Goal: Communication & Community: Answer question/provide support

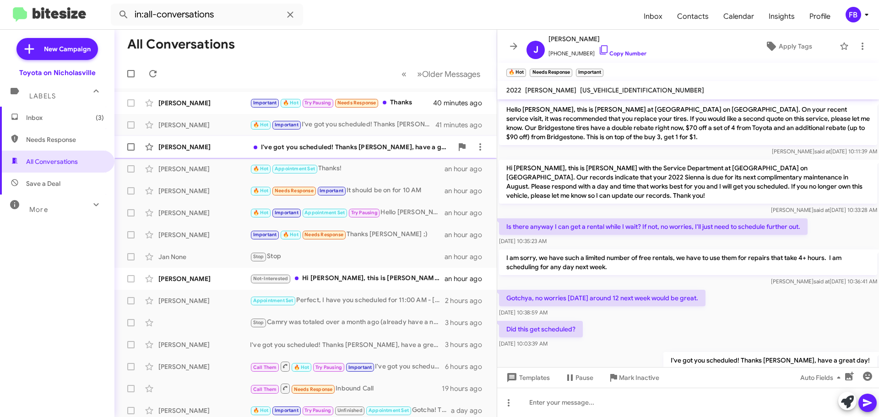
scroll to position [1287, 0]
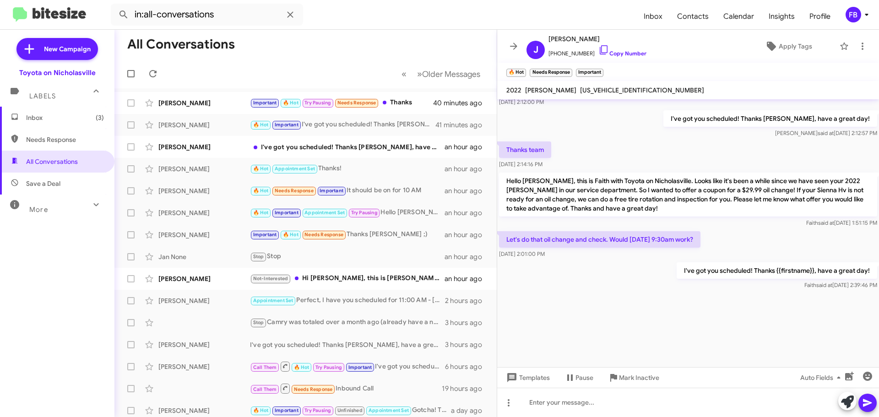
click at [58, 118] on span "Inbox (3)" at bounding box center [65, 117] width 78 height 9
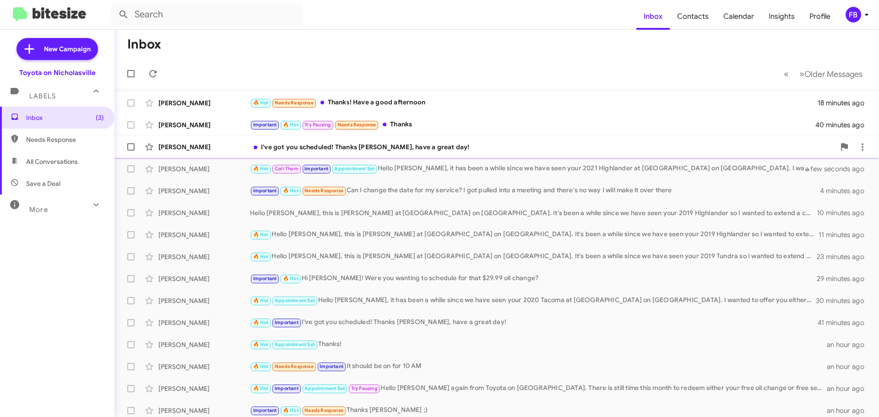
click at [405, 145] on div "I've got you scheduled! Thanks [PERSON_NAME], have a great day!" at bounding box center [542, 146] width 585 height 9
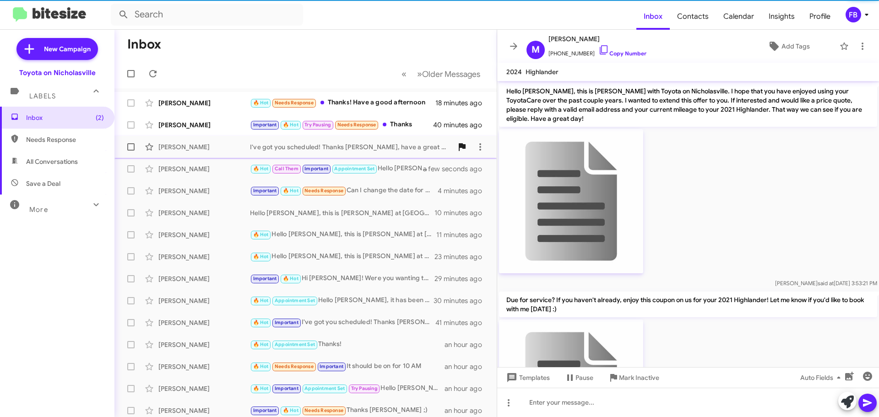
scroll to position [617, 0]
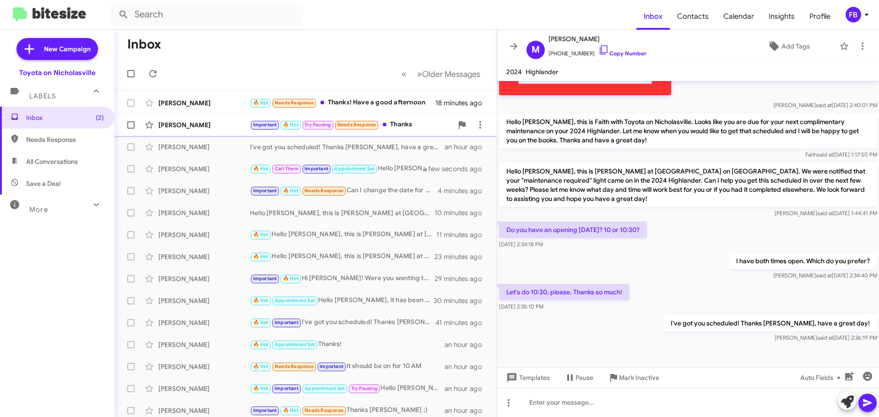
click at [205, 119] on div "[PERSON_NAME] Important 🔥 Hot Try Pausing Needs Response Thanks 40 minutes ago" at bounding box center [305, 125] width 367 height 18
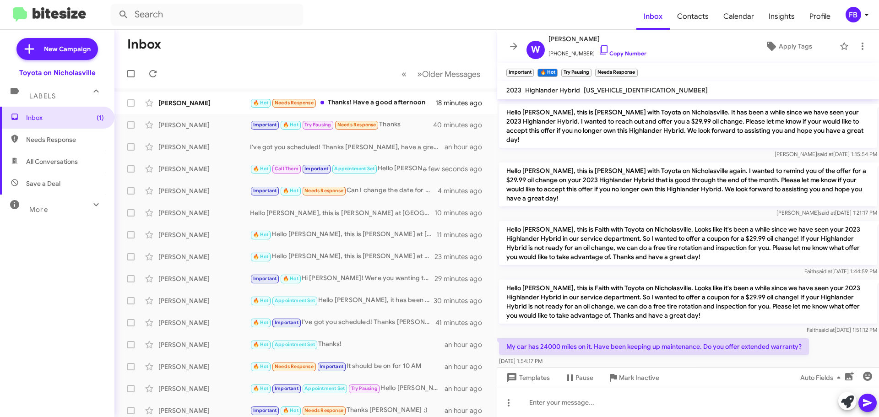
scroll to position [1279, 0]
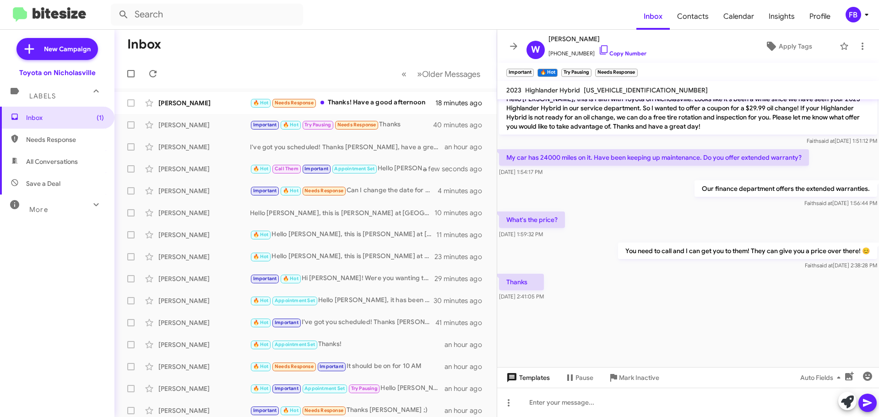
click at [527, 378] on span "Templates" at bounding box center [526, 377] width 45 height 16
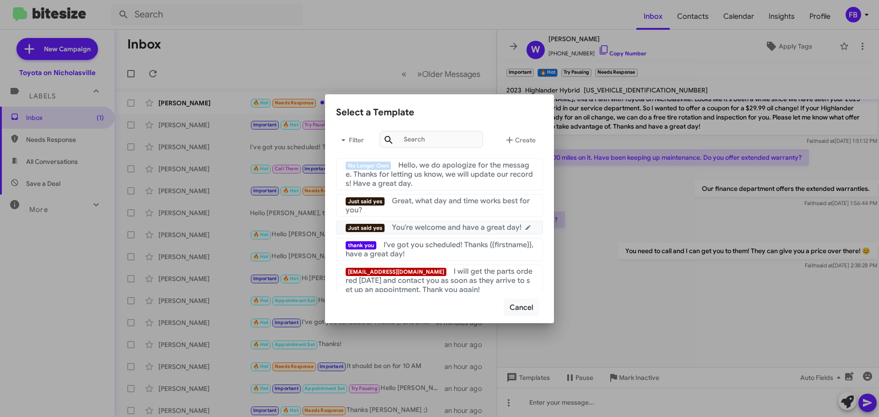
click at [452, 232] on span "You're welcome and have a great day!" at bounding box center [457, 227] width 130 height 9
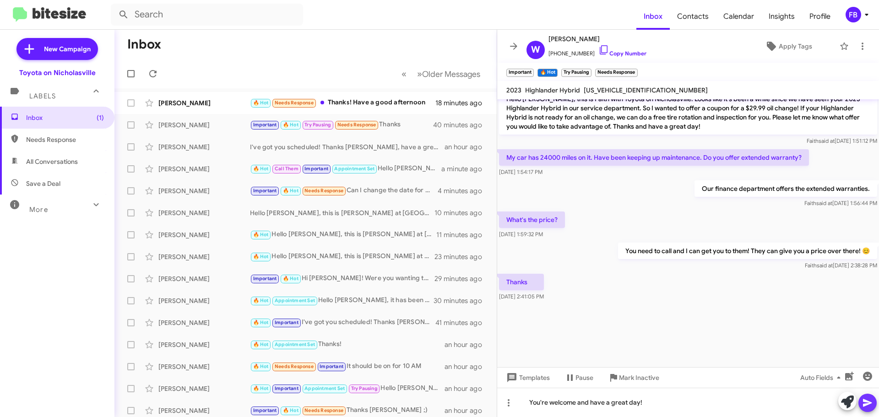
click at [867, 405] on icon at bounding box center [867, 402] width 11 height 11
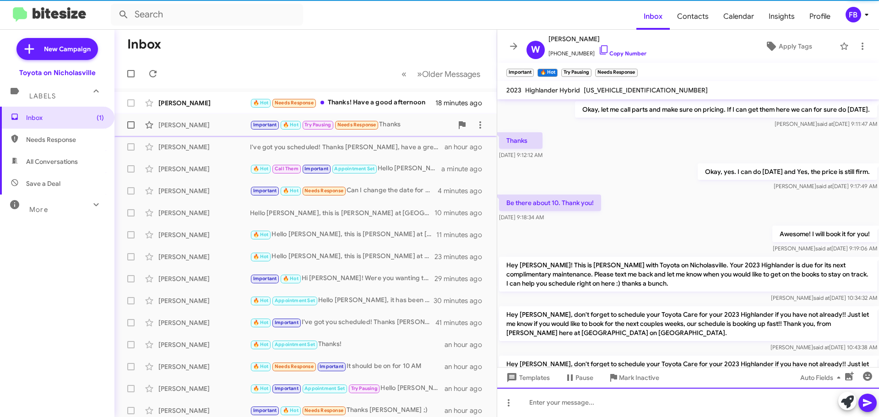
scroll to position [46, 0]
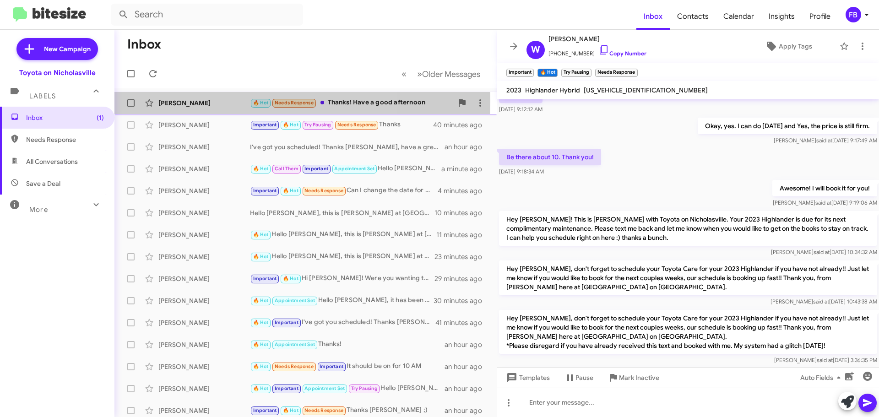
click at [211, 101] on div "[PERSON_NAME]" at bounding box center [204, 102] width 92 height 9
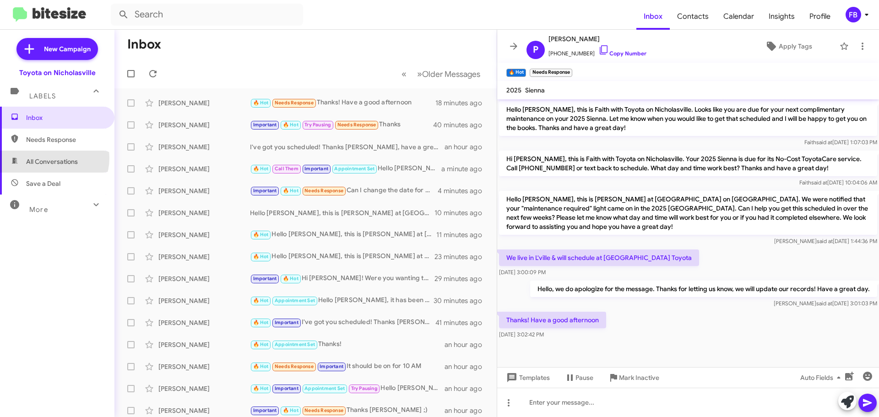
click at [50, 158] on span "All Conversations" at bounding box center [52, 161] width 52 height 9
type input "in:all-conversations"
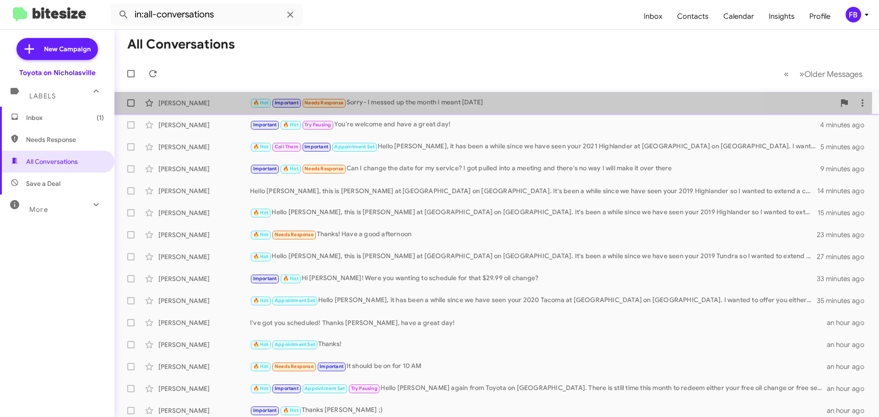
click at [470, 101] on div "🔥 Hot Important Needs Response Sorry- I messed up the month I meant [DATE]" at bounding box center [542, 102] width 585 height 11
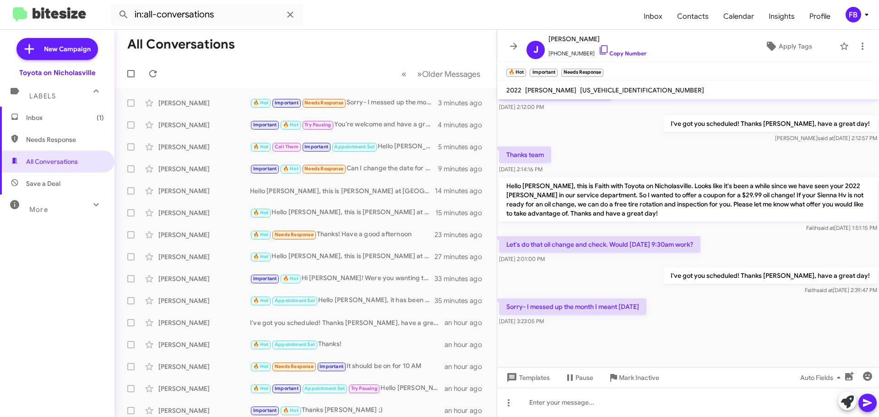
scroll to position [660, 0]
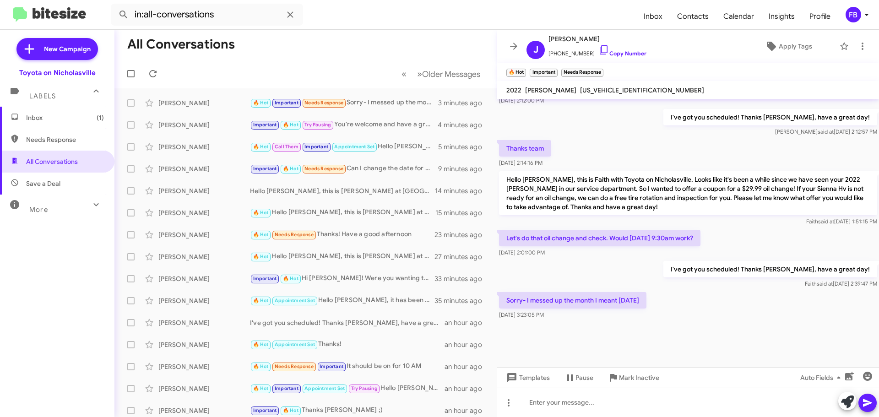
click at [595, 92] on span "[US_VEHICLE_IDENTIFICATION_NUMBER]" at bounding box center [642, 90] width 124 height 8
click at [598, 92] on span "[US_VEHICLE_IDENTIFICATION_NUMBER]" at bounding box center [642, 90] width 124 height 8
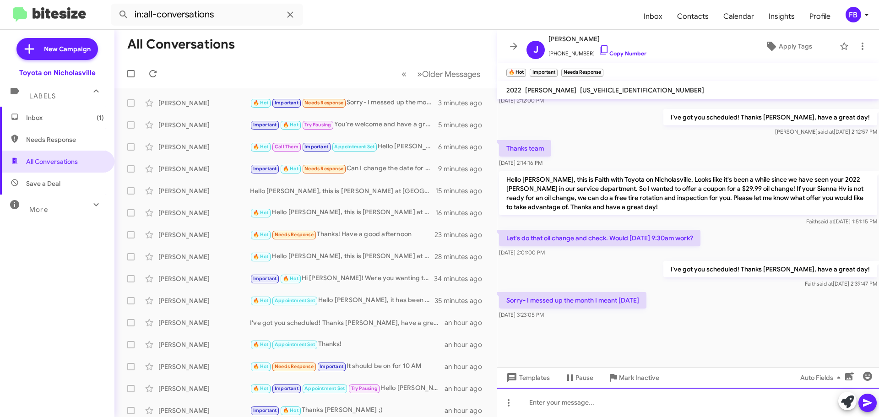
click at [557, 400] on div at bounding box center [688, 402] width 382 height 29
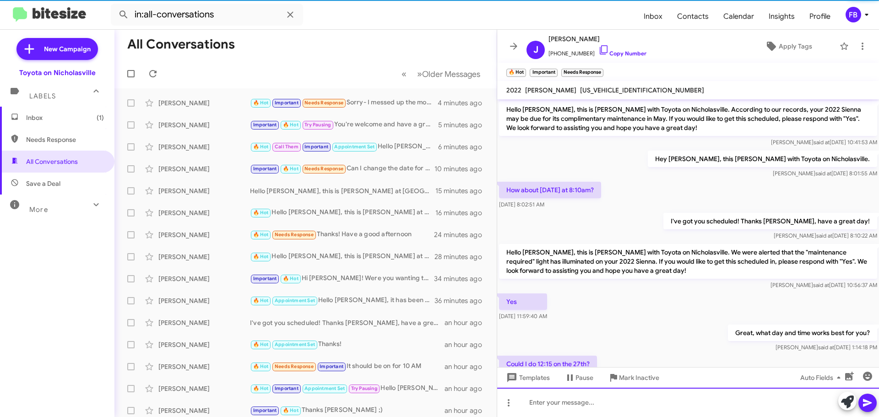
scroll to position [46, 0]
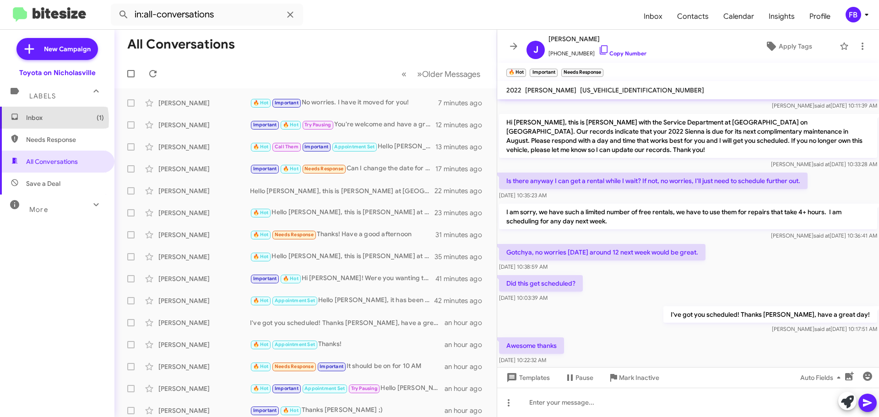
click at [40, 120] on span "Inbox (1)" at bounding box center [65, 117] width 78 height 9
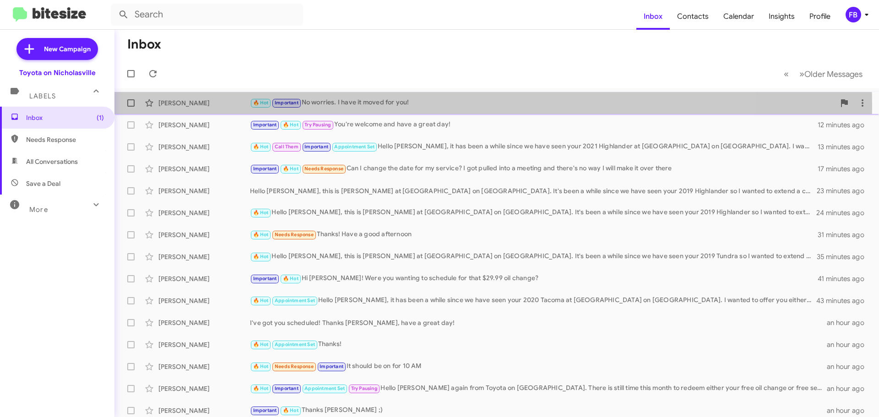
click at [407, 106] on div "🔥 Hot Important No worries. I have it moved for you!" at bounding box center [542, 102] width 585 height 11
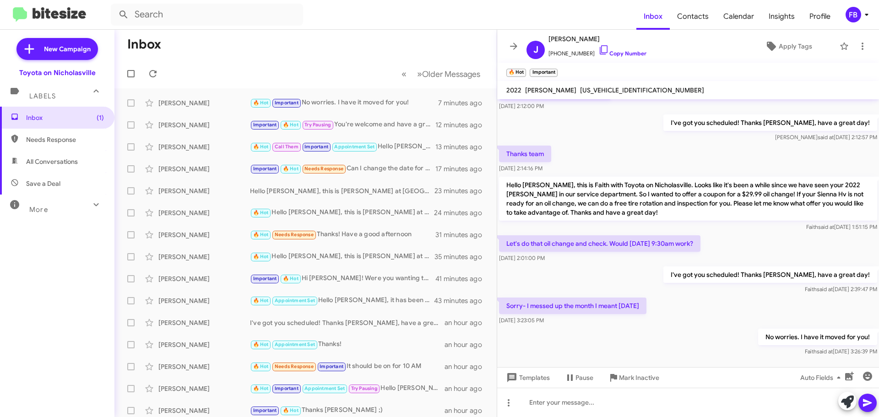
scroll to position [642, 0]
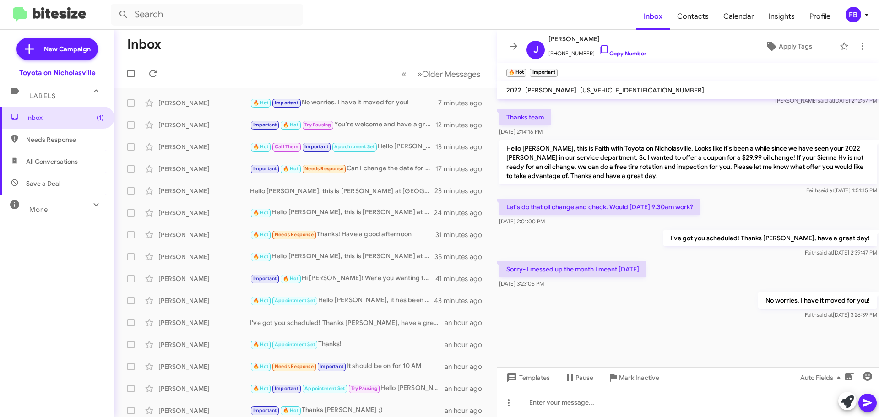
click at [43, 161] on span "All Conversations" at bounding box center [52, 161] width 52 height 9
type input "in:all-conversations"
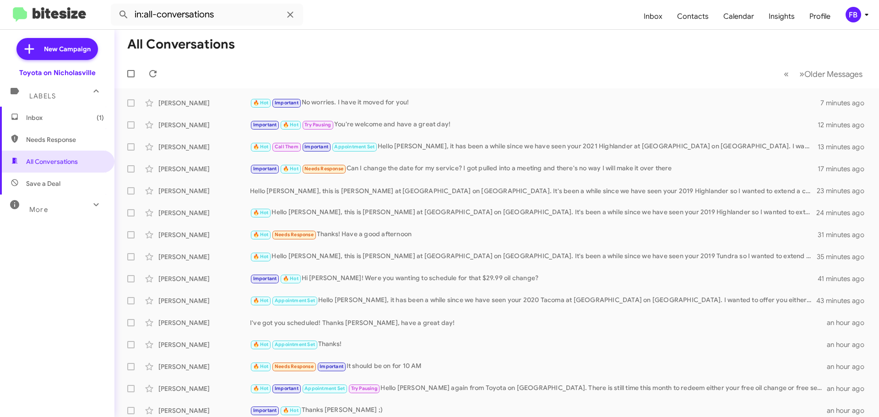
click at [63, 115] on span "Inbox (1)" at bounding box center [65, 117] width 78 height 9
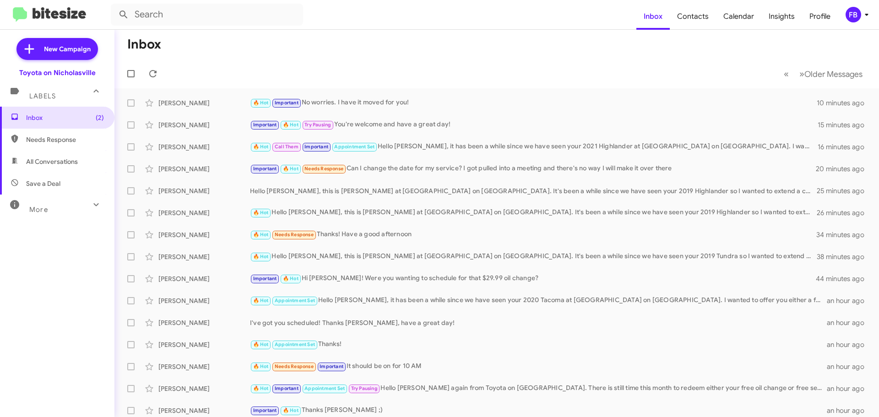
click at [49, 166] on span "All Conversations" at bounding box center [57, 162] width 114 height 22
type input "in:all-conversations"
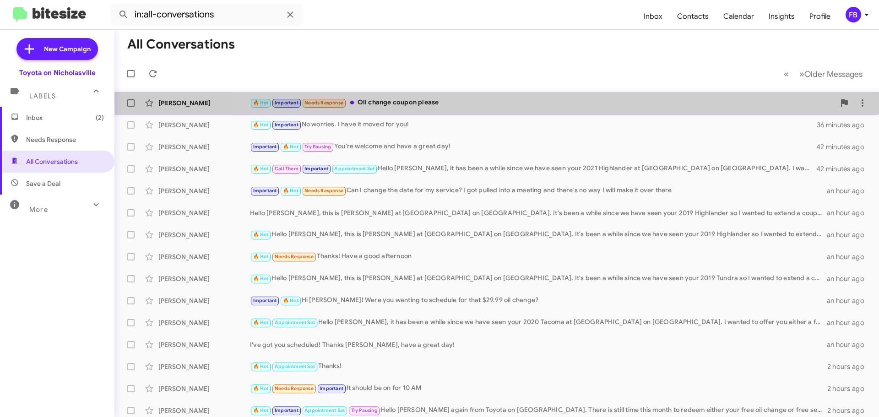
click at [525, 100] on div "🔥 Hot Important Needs Response Oil change coupon please" at bounding box center [542, 102] width 585 height 11
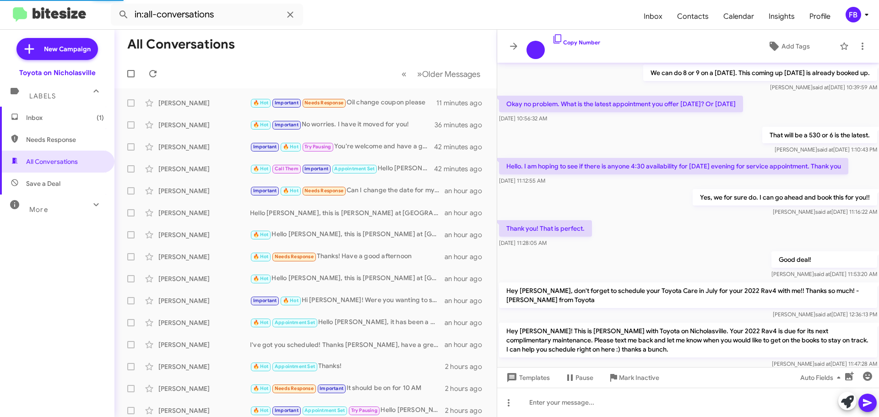
scroll to position [428, 0]
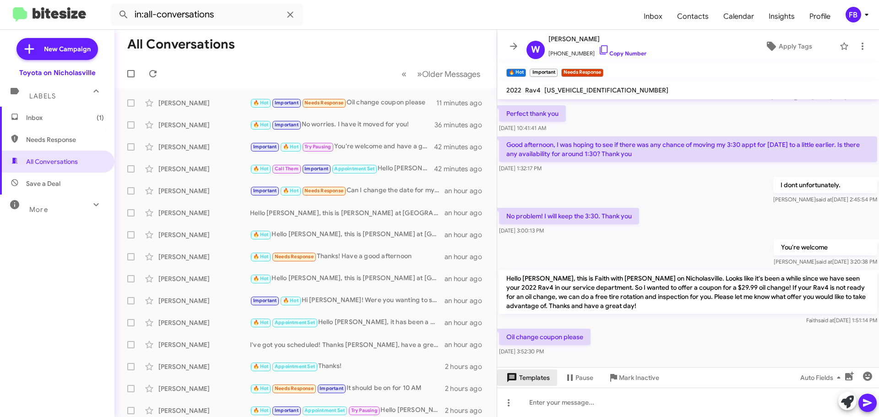
click at [530, 376] on span "Templates" at bounding box center [526, 377] width 45 height 16
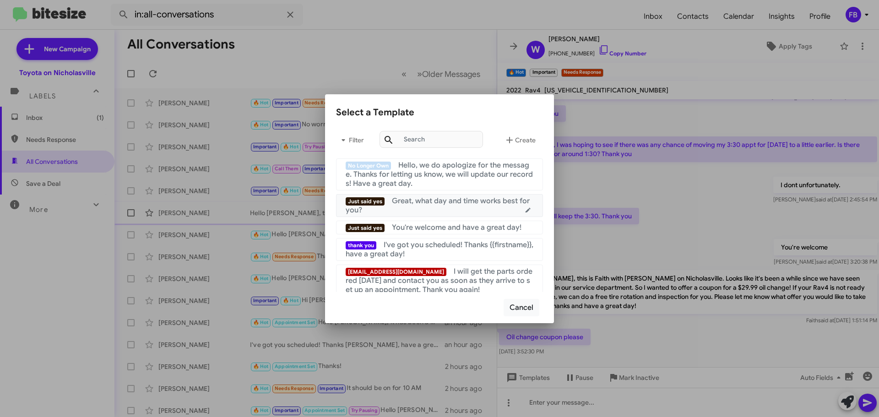
drag, startPoint x: 450, startPoint y: 205, endPoint x: 480, endPoint y: 211, distance: 29.8
click at [451, 205] on div "Just said yes Great, what day and time works best for you?" at bounding box center [440, 205] width 188 height 18
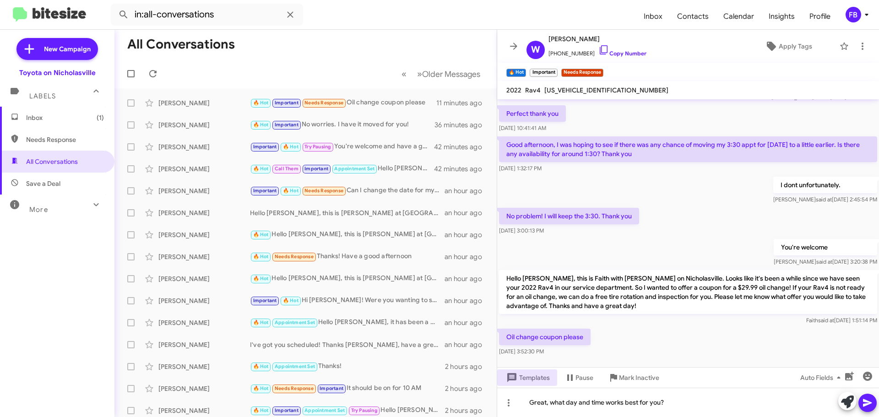
click at [872, 403] on icon at bounding box center [867, 402] width 11 height 11
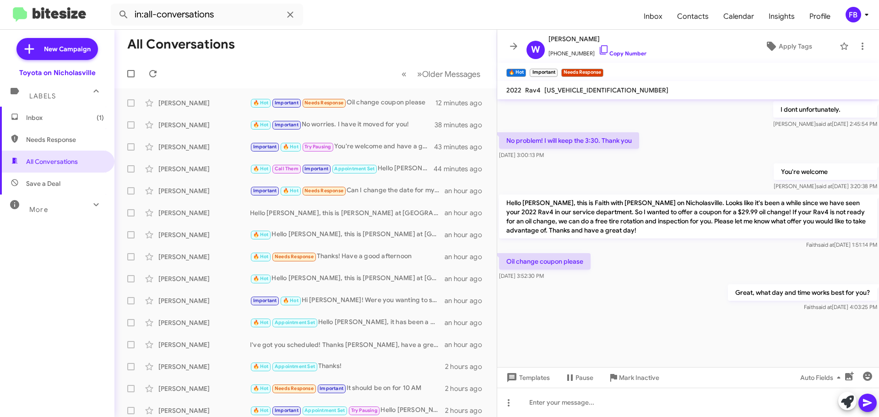
scroll to position [1267, 0]
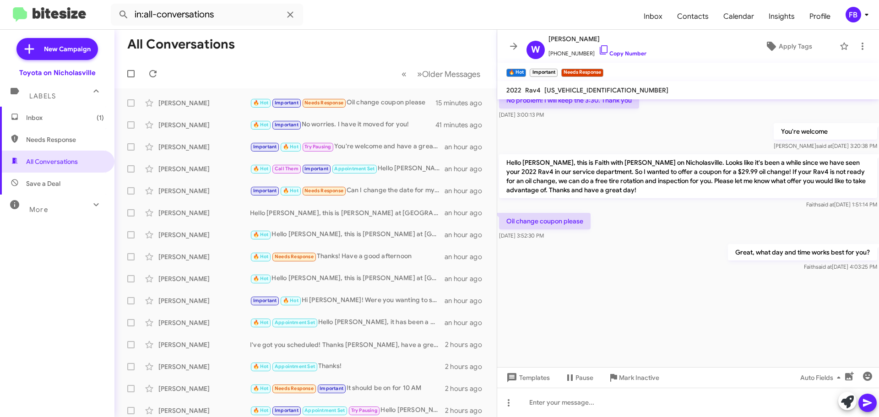
click at [60, 120] on span "Inbox (1)" at bounding box center [65, 117] width 78 height 9
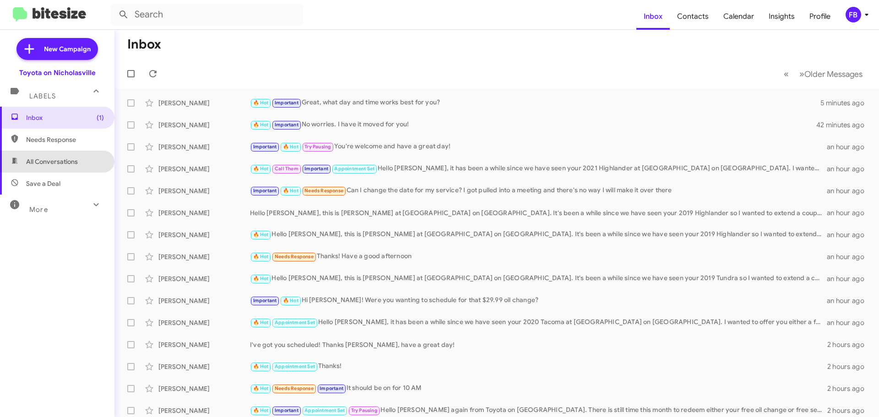
click at [72, 163] on span "All Conversations" at bounding box center [52, 161] width 52 height 9
type input "in:all-conversations"
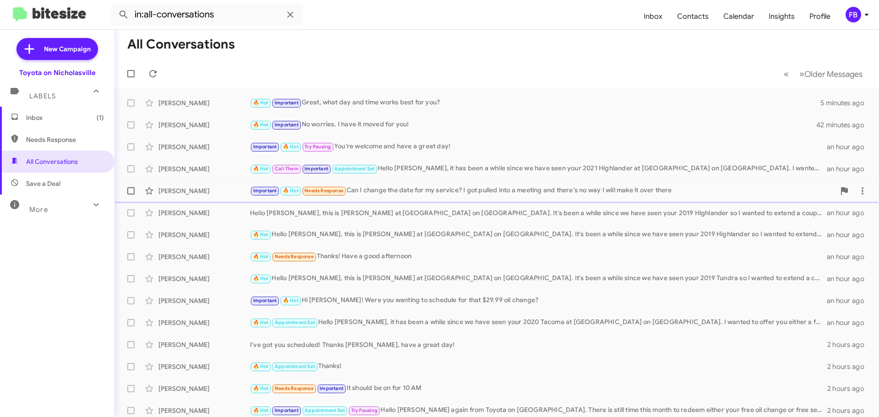
click at [473, 187] on div "Important 🔥 Hot Needs Response Can I change the date for my service? I got pull…" at bounding box center [542, 190] width 585 height 11
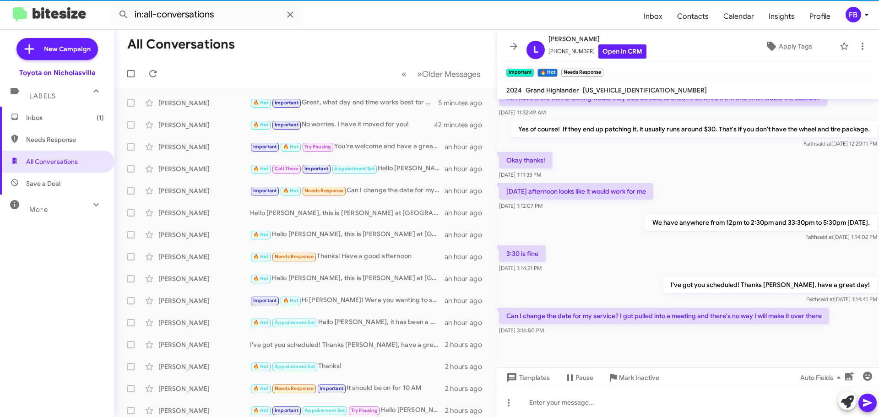
scroll to position [446, 0]
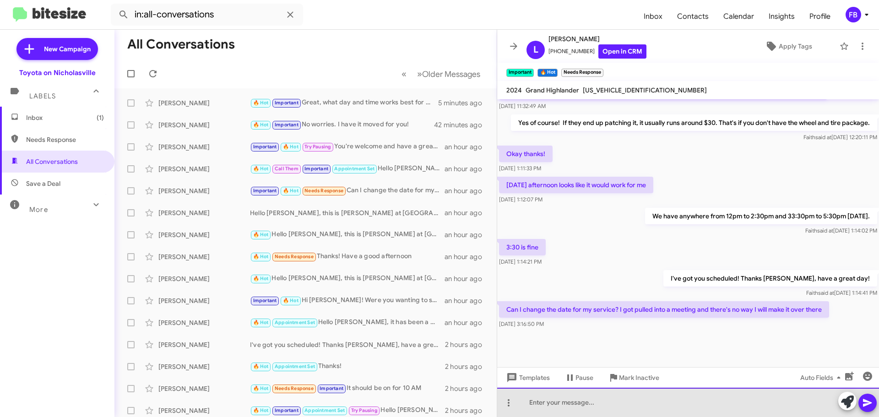
drag, startPoint x: 550, startPoint y: 406, endPoint x: 539, endPoint y: 389, distance: 20.8
click at [546, 398] on div at bounding box center [688, 402] width 382 height 29
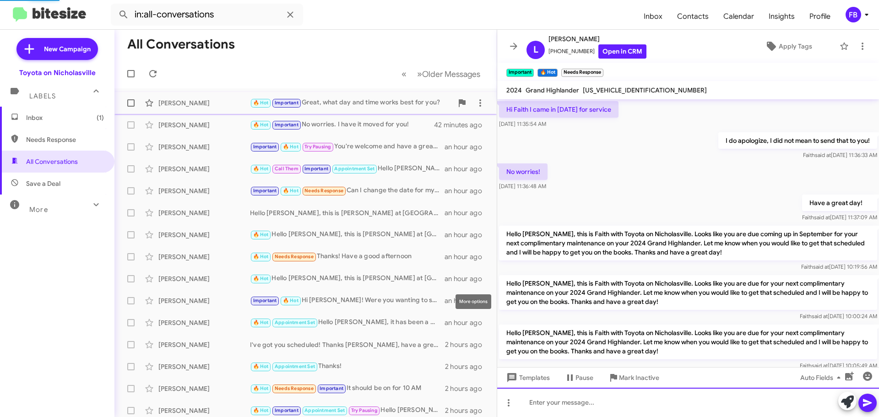
scroll to position [46, 0]
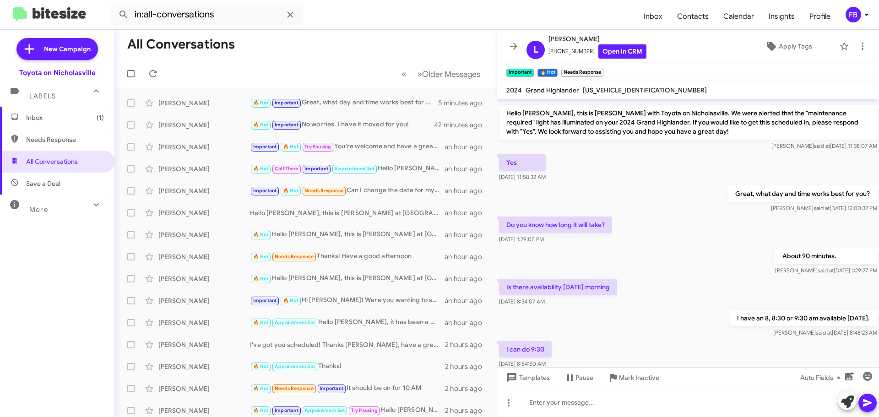
click at [83, 119] on span "Inbox (1)" at bounding box center [65, 117] width 78 height 9
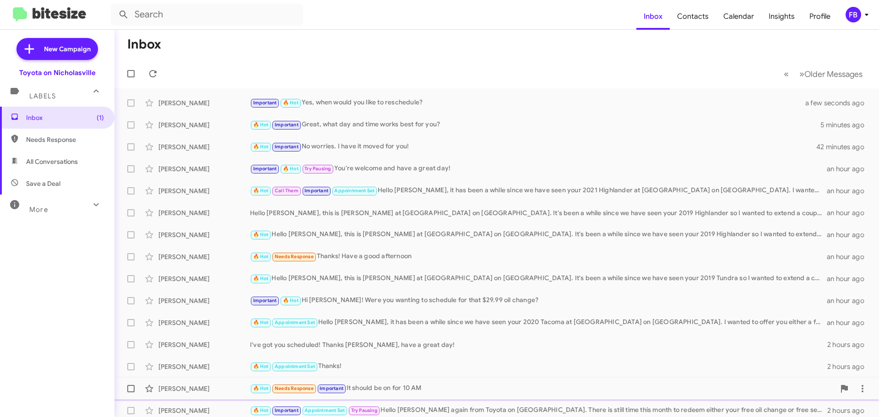
click at [413, 394] on div "[PERSON_NAME] 🔥 Hot Needs Response Important It should be on for 10 AM 2 hours …" at bounding box center [497, 388] width 750 height 18
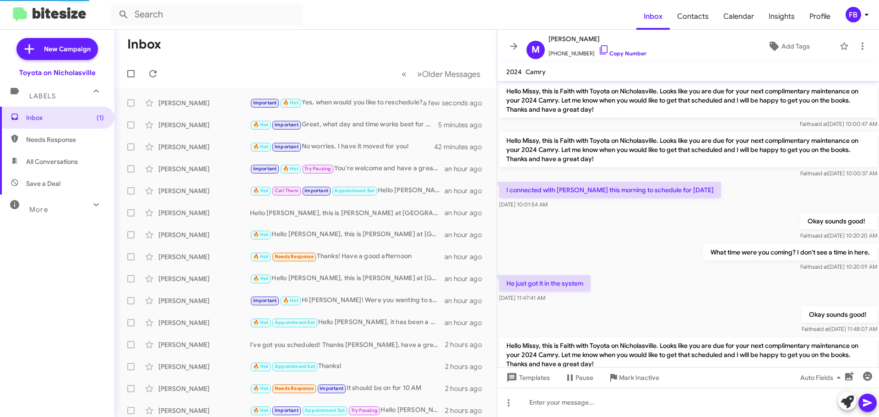
scroll to position [464, 0]
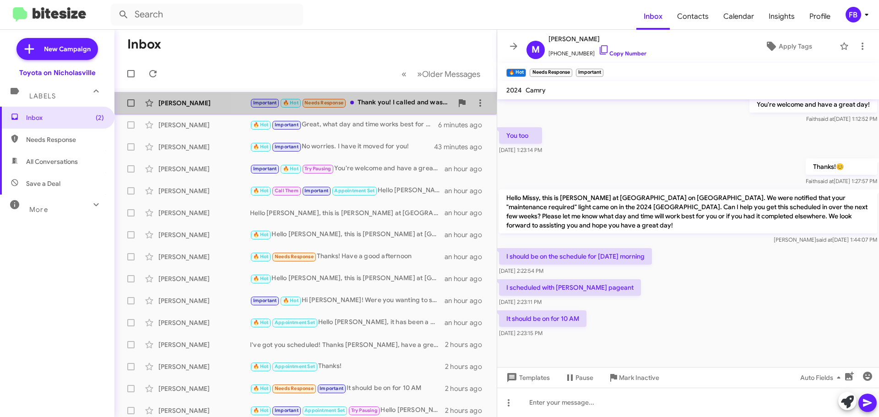
click at [402, 107] on div "Important 🔥 Hot Needs Response Thank you! I called and was able to get it resch…" at bounding box center [351, 102] width 203 height 11
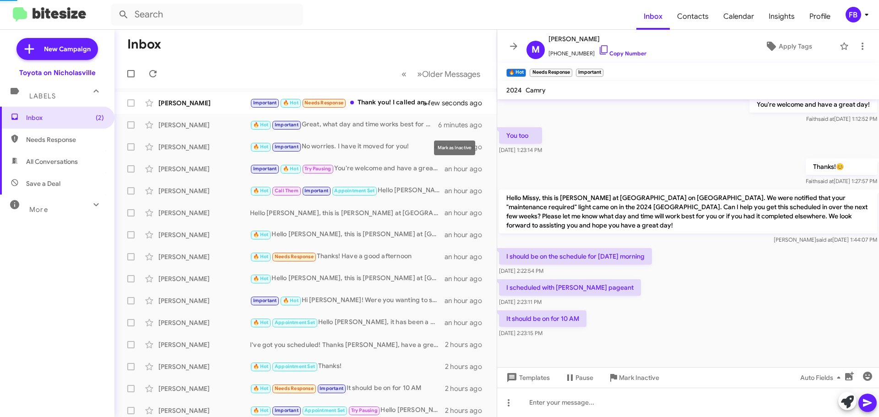
scroll to position [446, 0]
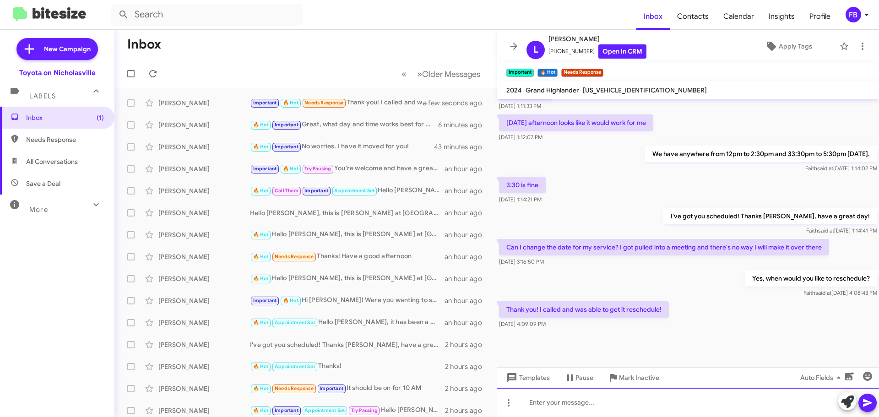
drag, startPoint x: 572, startPoint y: 403, endPoint x: 564, endPoint y: 397, distance: 9.8
click at [568, 400] on div at bounding box center [688, 402] width 382 height 29
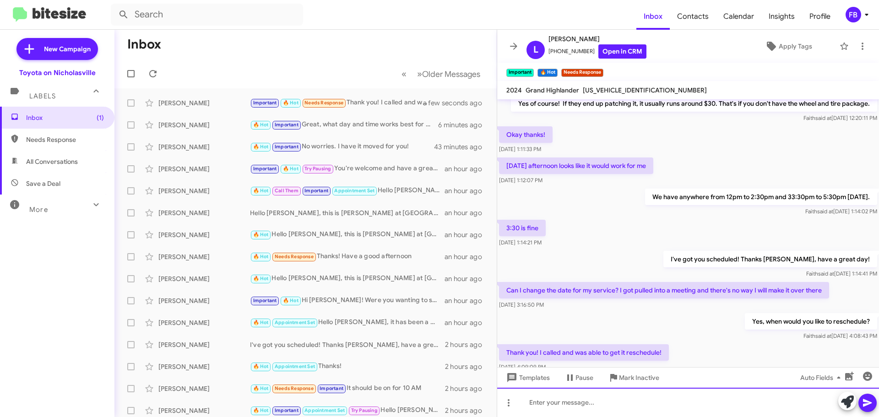
scroll to position [1380, 0]
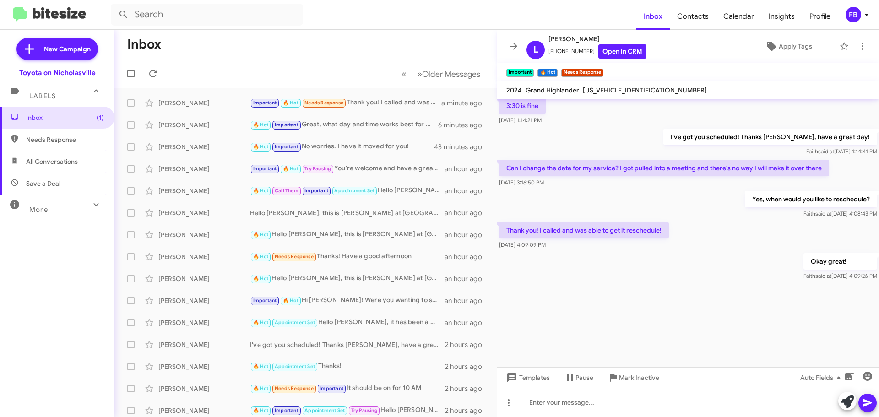
click at [47, 170] on span "All Conversations" at bounding box center [57, 162] width 114 height 22
type input "in:all-conversations"
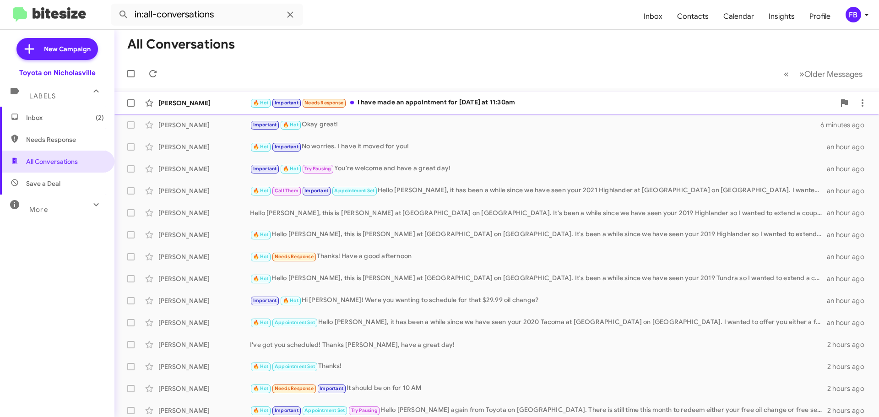
click at [498, 99] on div "🔥 Hot Important Needs Response I have made an appointment for [DATE] at 11:30am" at bounding box center [542, 102] width 585 height 11
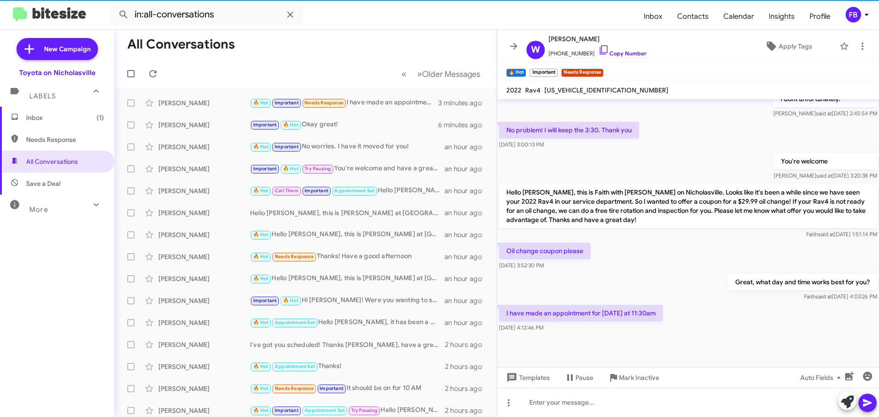
scroll to position [464, 0]
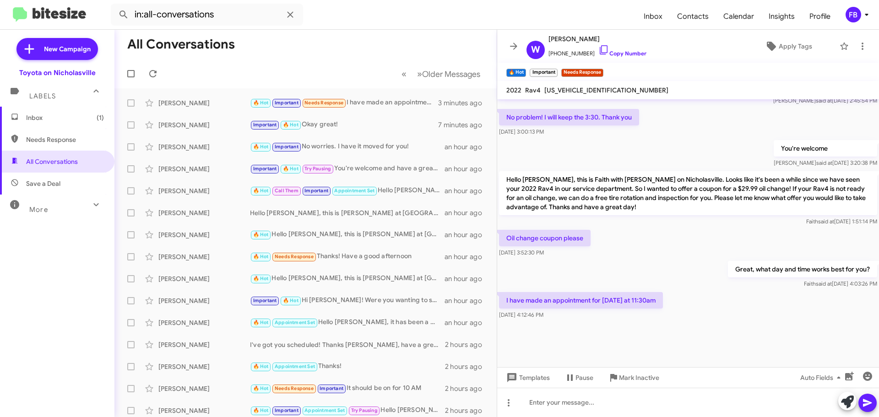
click at [574, 91] on span "[US_VEHICLE_IDENTIFICATION_NUMBER]" at bounding box center [606, 90] width 124 height 8
click at [573, 91] on span "[US_VEHICLE_IDENTIFICATION_NUMBER]" at bounding box center [606, 90] width 124 height 8
copy span "[US_VEHICLE_IDENTIFICATION_NUMBER]"
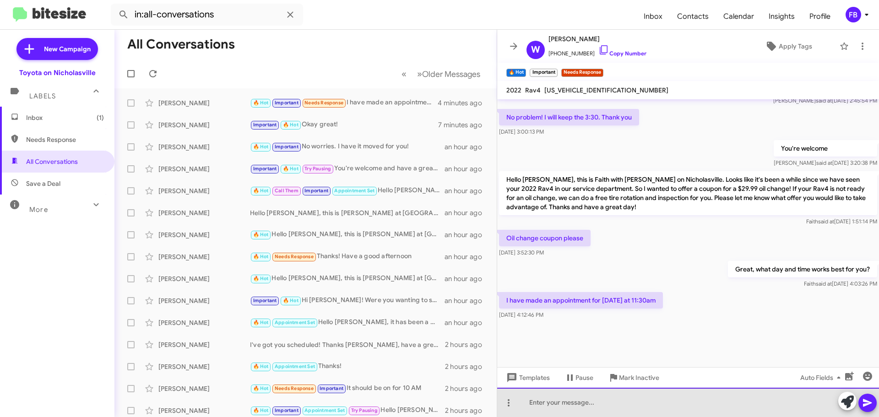
click at [569, 399] on div at bounding box center [688, 402] width 382 height 29
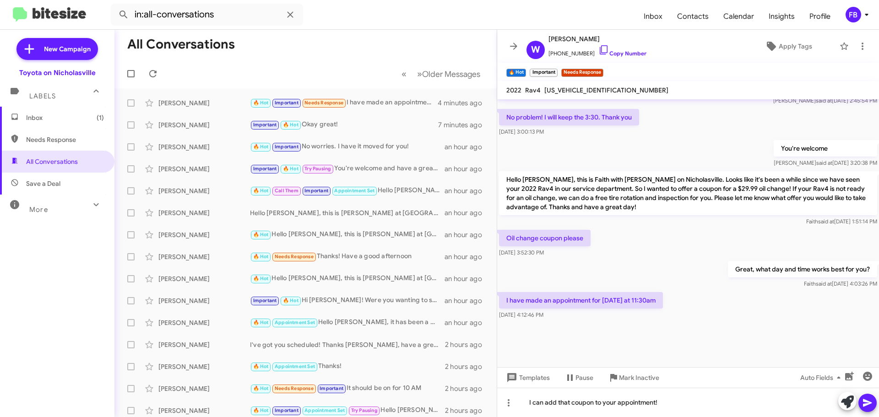
click at [873, 409] on button at bounding box center [867, 403] width 18 height 18
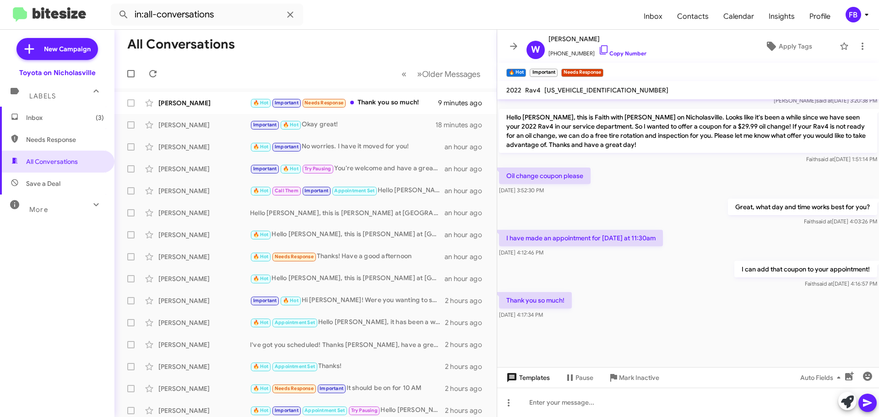
click at [527, 373] on span "Templates" at bounding box center [526, 377] width 45 height 16
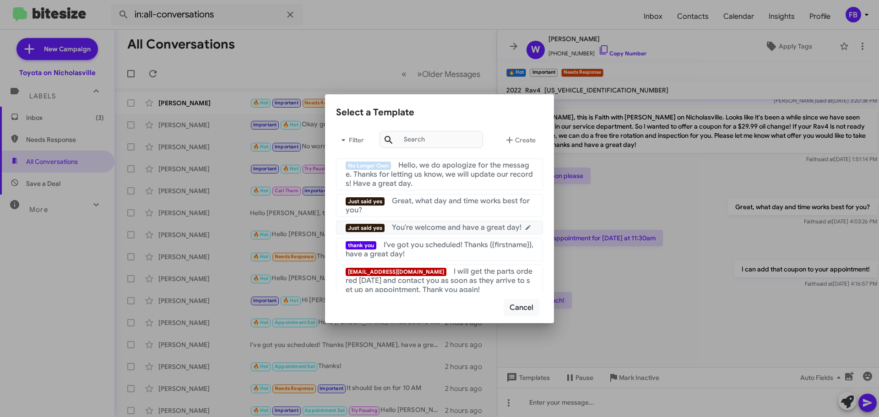
click at [474, 232] on div "Just said yes You're welcome and have a great day!" at bounding box center [440, 227] width 188 height 9
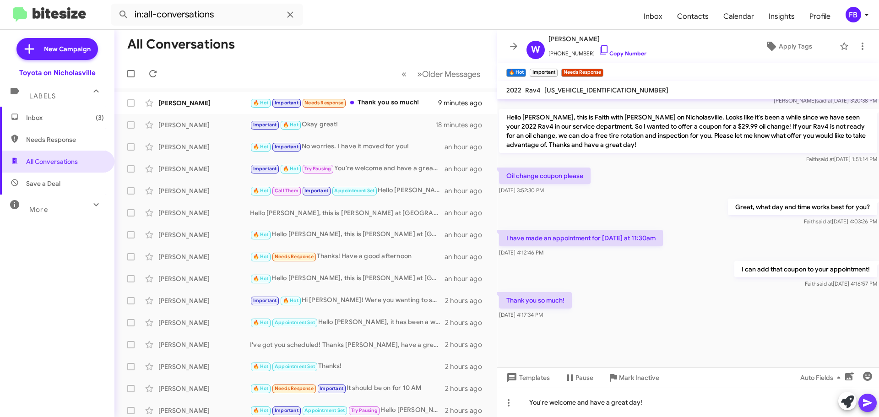
click at [867, 402] on icon at bounding box center [867, 403] width 9 height 8
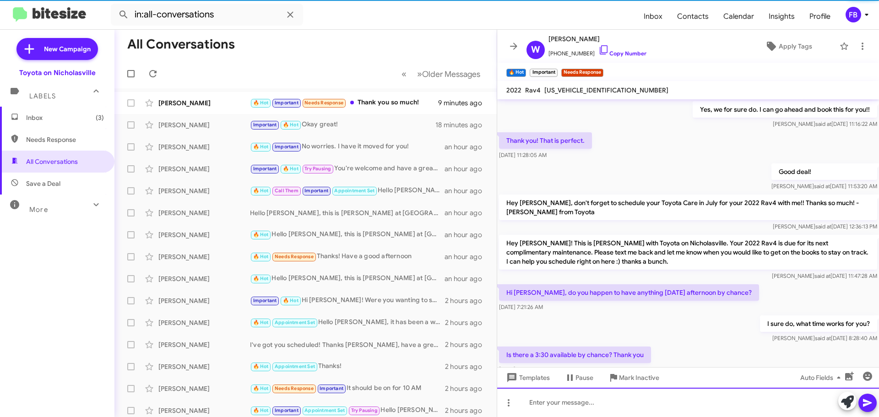
scroll to position [46, 0]
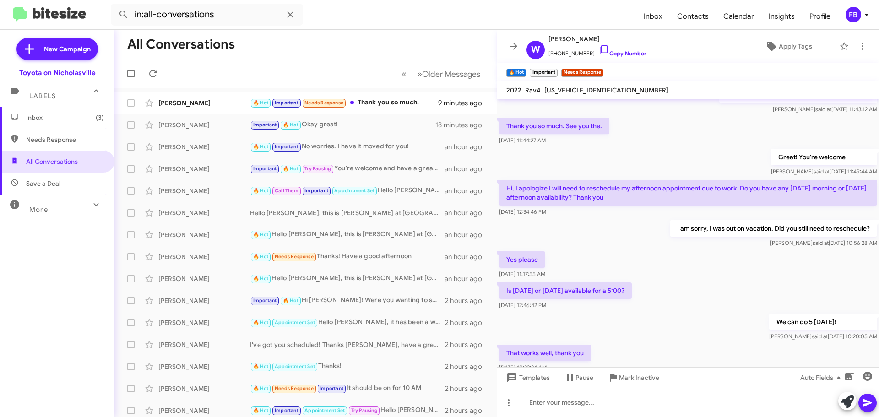
drag, startPoint x: 67, startPoint y: 112, endPoint x: 78, endPoint y: 112, distance: 11.0
click at [67, 112] on span "Inbox (3)" at bounding box center [57, 118] width 114 height 22
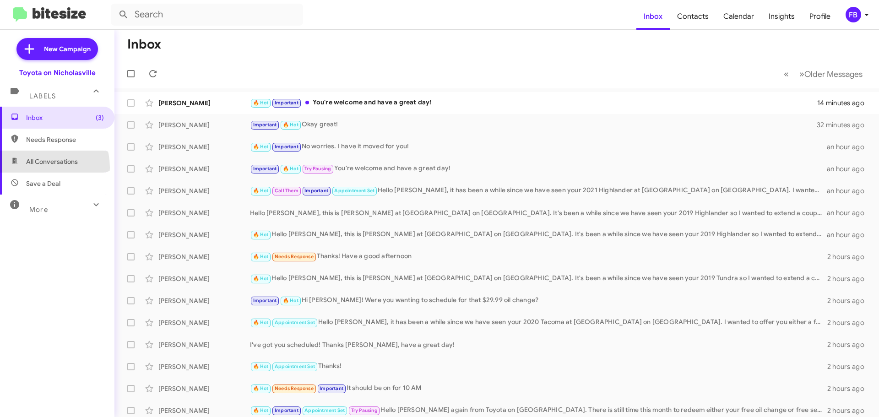
click at [39, 167] on span "All Conversations" at bounding box center [57, 162] width 114 height 22
type input "in:all-conversations"
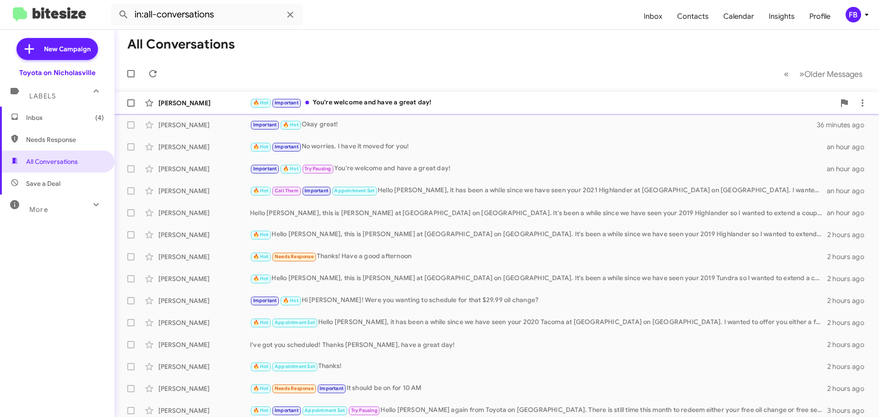
click at [416, 101] on div "🔥 Hot Important You're welcome and have a great day!" at bounding box center [542, 102] width 585 height 11
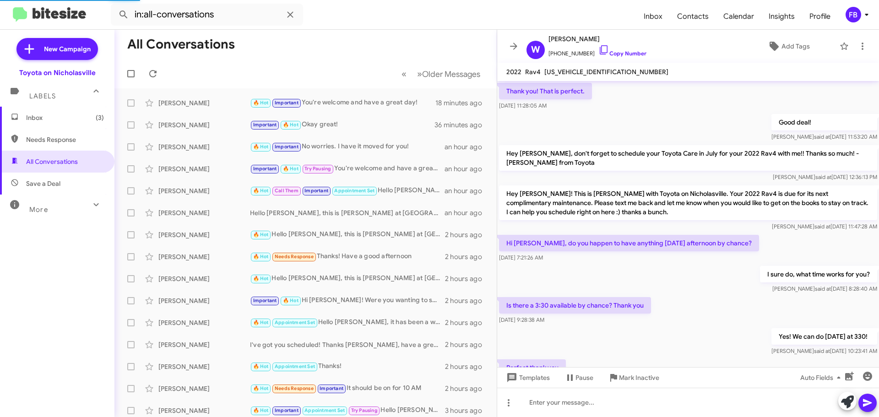
scroll to position [446, 0]
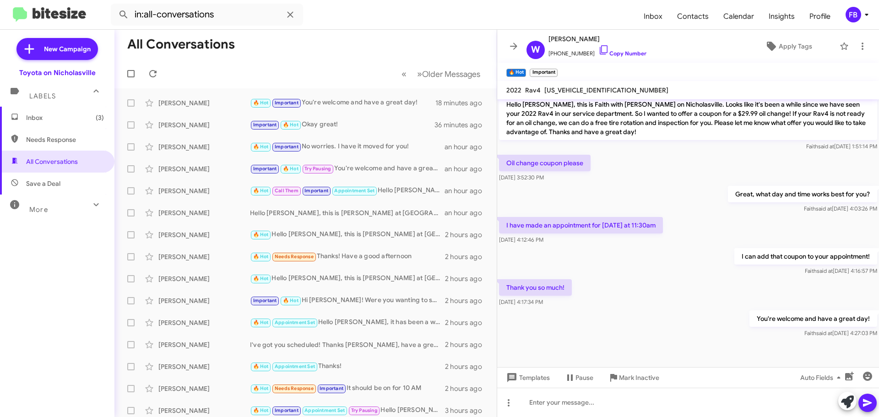
click at [60, 117] on span "Inbox (3)" at bounding box center [65, 117] width 78 height 9
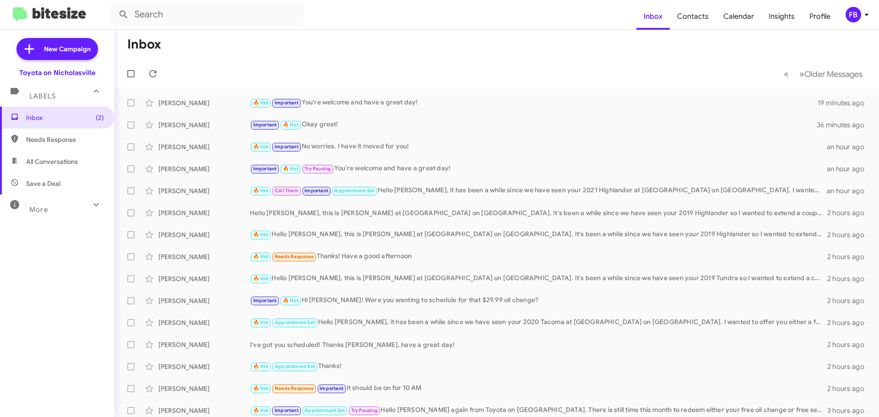
click at [85, 164] on span "All Conversations" at bounding box center [57, 162] width 114 height 22
type input "in:all-conversations"
